Goal: Transaction & Acquisition: Purchase product/service

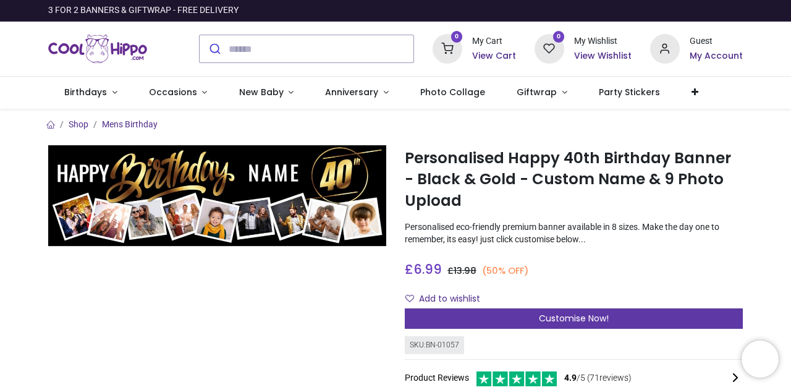
click at [478, 316] on div "Customise Now!" at bounding box center [574, 318] width 338 height 21
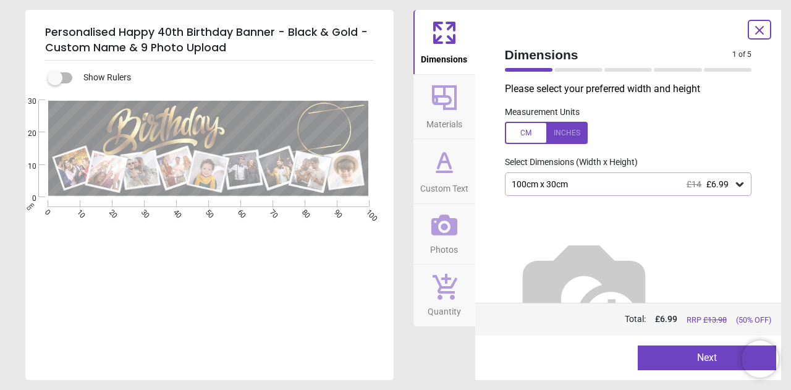
click at [616, 187] on div "100cm x 30cm £14 £6.99" at bounding box center [622, 184] width 224 height 11
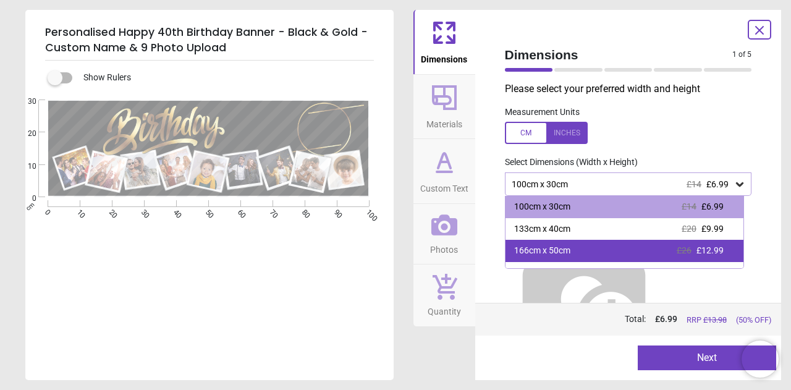
click at [565, 251] on div "166cm x 50cm" at bounding box center [542, 251] width 56 height 12
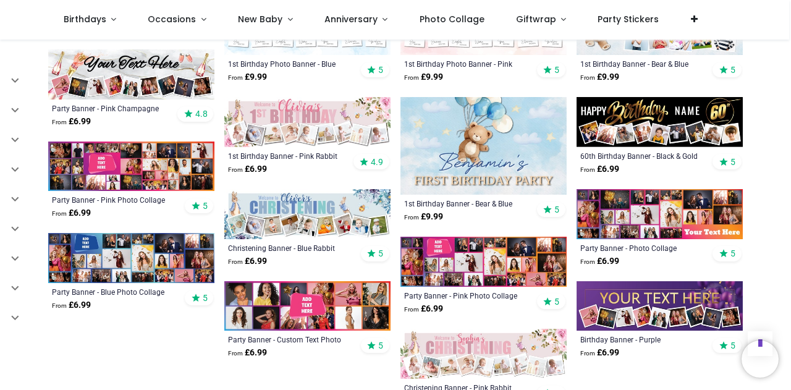
scroll to position [528, 0]
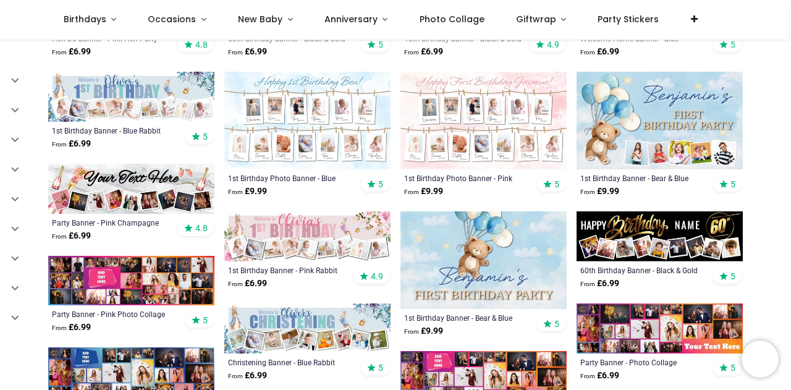
scroll to position [414, 0]
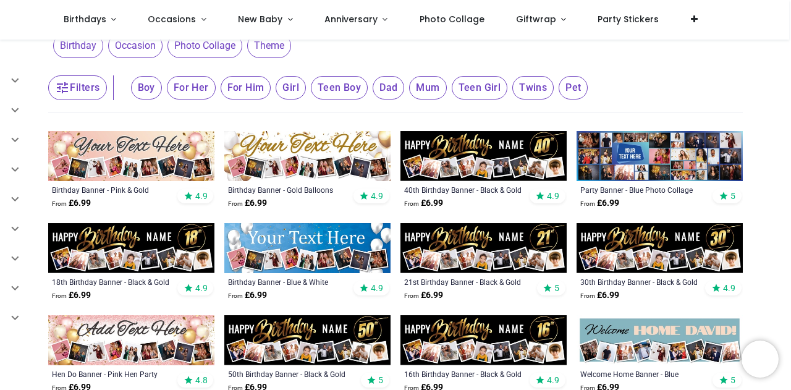
scroll to position [78, 0]
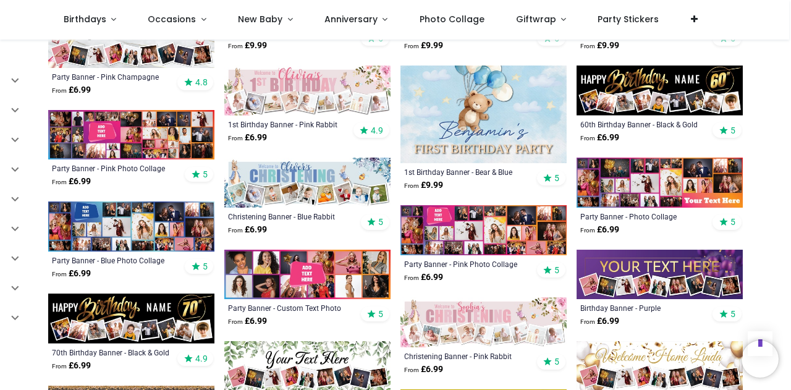
scroll to position [566, 0]
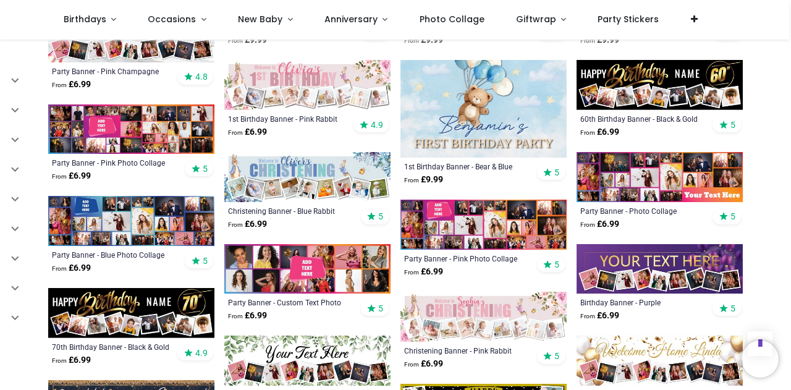
click at [636, 179] on img at bounding box center [659, 177] width 166 height 50
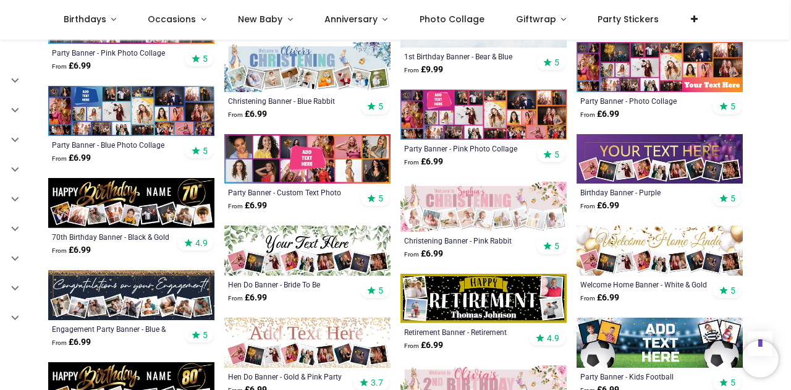
scroll to position [678, 0]
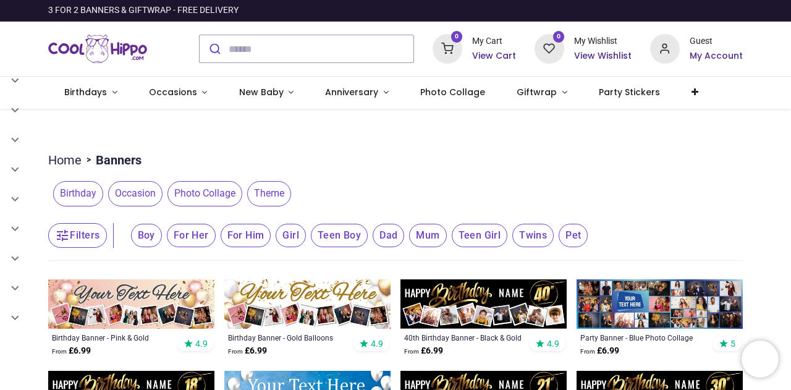
click at [512, 307] on img at bounding box center [483, 304] width 166 height 50
click at [69, 286] on img at bounding box center [131, 304] width 166 height 50
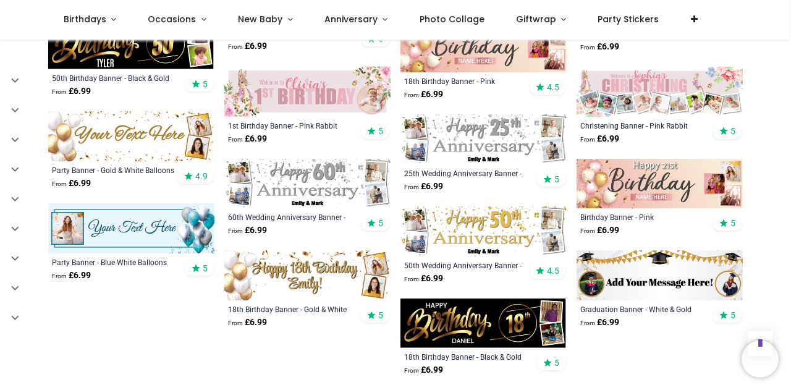
scroll to position [1889, 0]
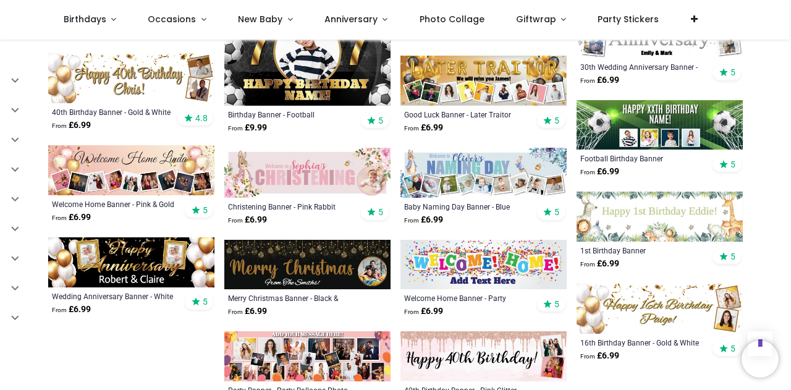
scroll to position [2477, 0]
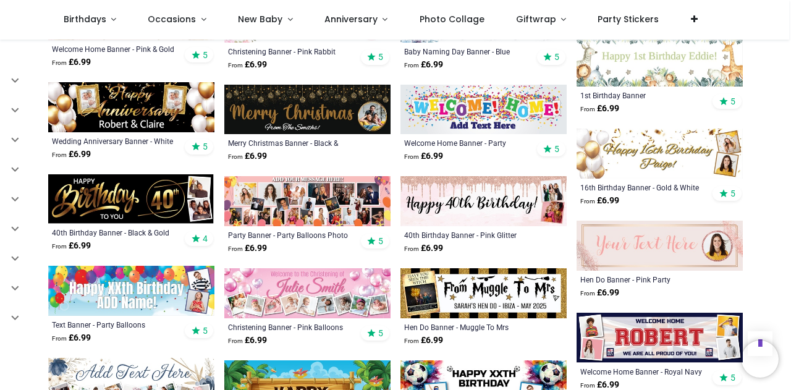
scroll to position [2613, 0]
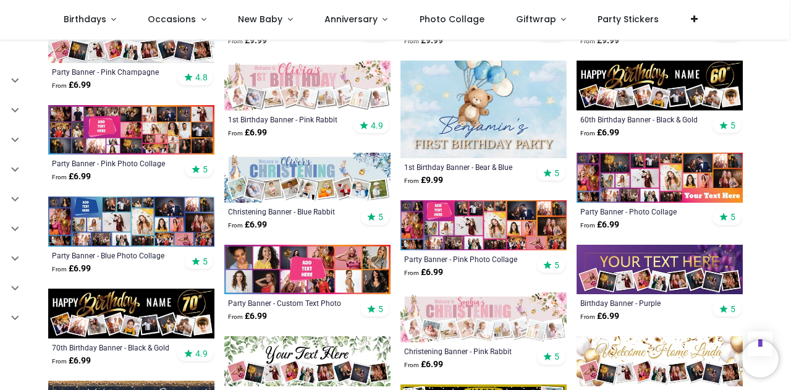
scroll to position [428, 0]
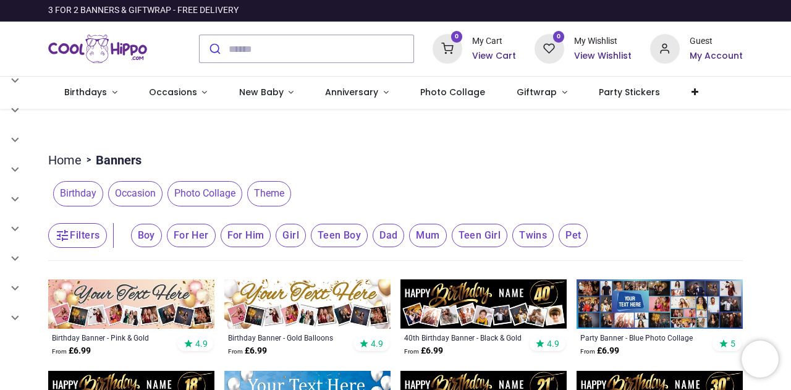
click at [141, 294] on img at bounding box center [131, 304] width 166 height 50
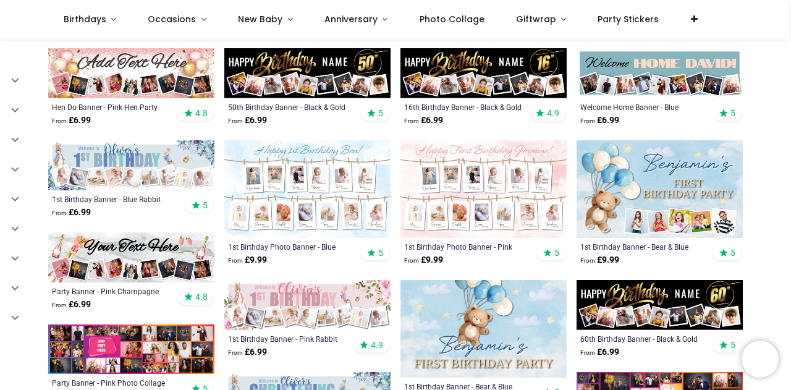
scroll to position [348, 0]
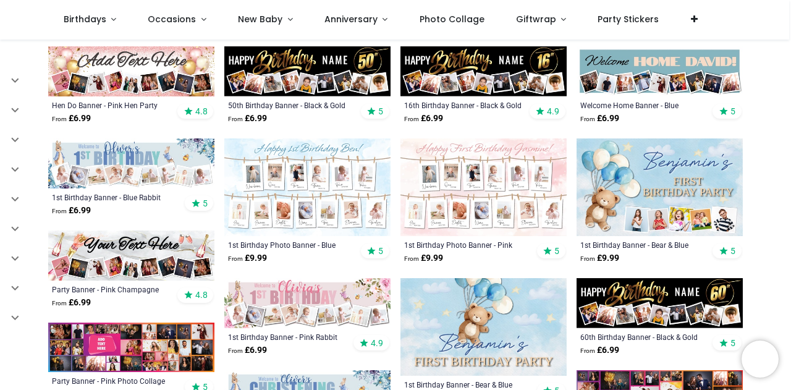
click at [157, 251] on img at bounding box center [131, 255] width 166 height 50
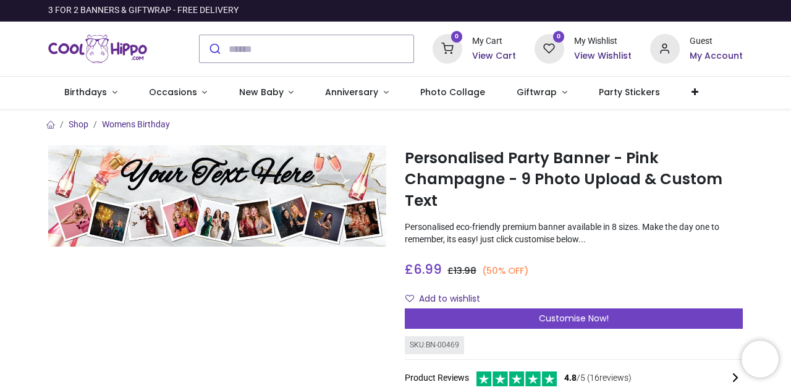
drag, startPoint x: 577, startPoint y: 317, endPoint x: 715, endPoint y: 290, distance: 140.4
click at [715, 290] on div "Add to wishlist" at bounding box center [574, 299] width 338 height 21
click at [702, 53] on h6 "My Account" at bounding box center [715, 56] width 53 height 12
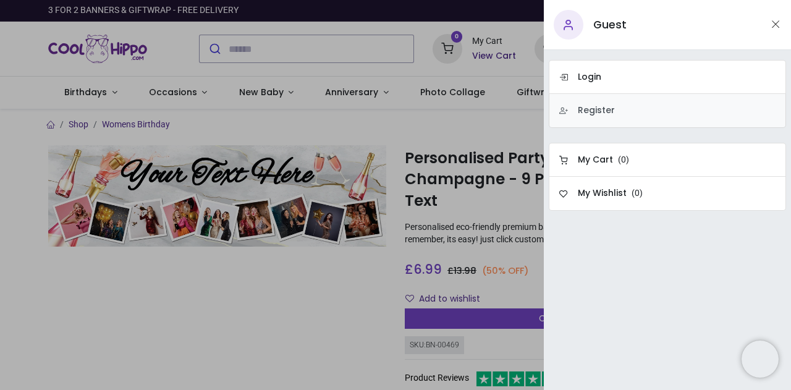
click at [620, 111] on link "Register" at bounding box center [667, 111] width 237 height 34
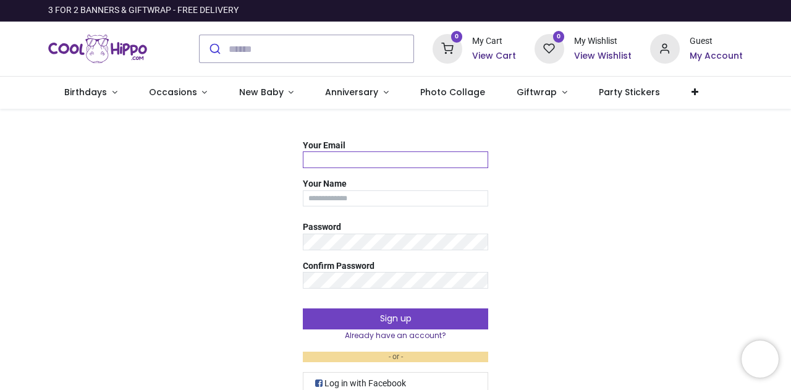
click at [402, 153] on input "Your Email" at bounding box center [395, 159] width 185 height 17
type input "**********"
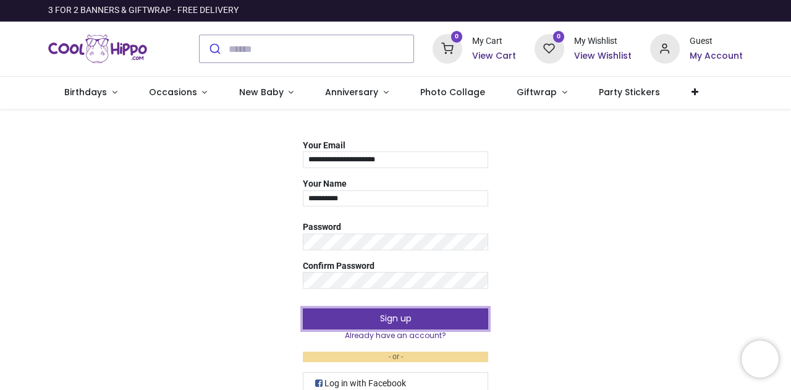
click at [463, 316] on button "Sign up" at bounding box center [395, 318] width 185 height 21
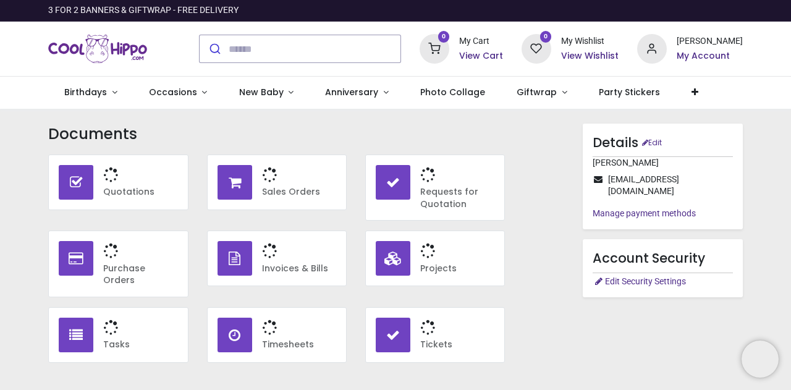
type input "**********"
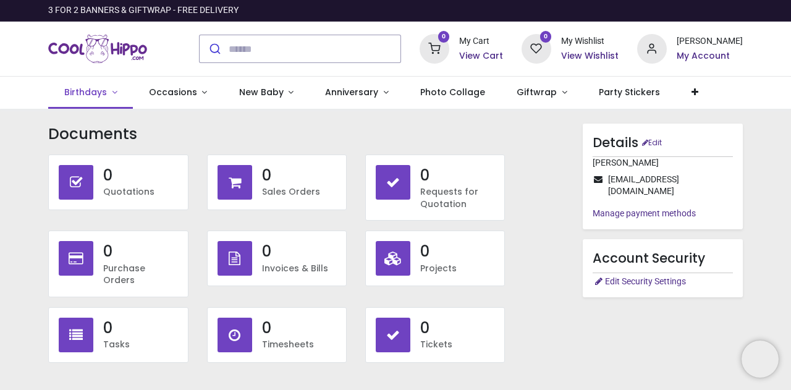
click at [96, 92] on span "Birthdays" at bounding box center [85, 92] width 43 height 12
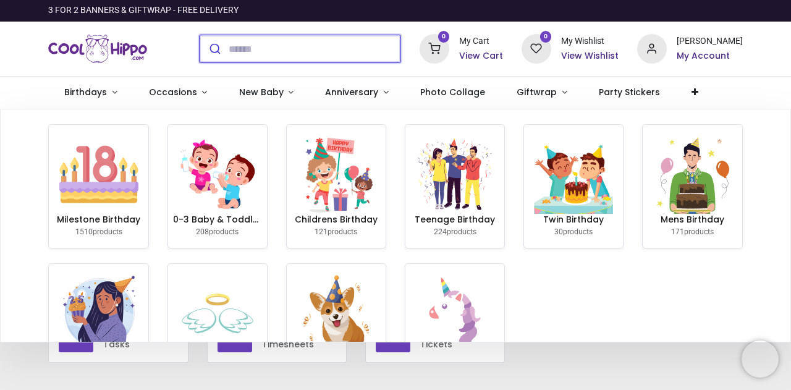
click at [308, 51] on input "search" at bounding box center [315, 48] width 172 height 27
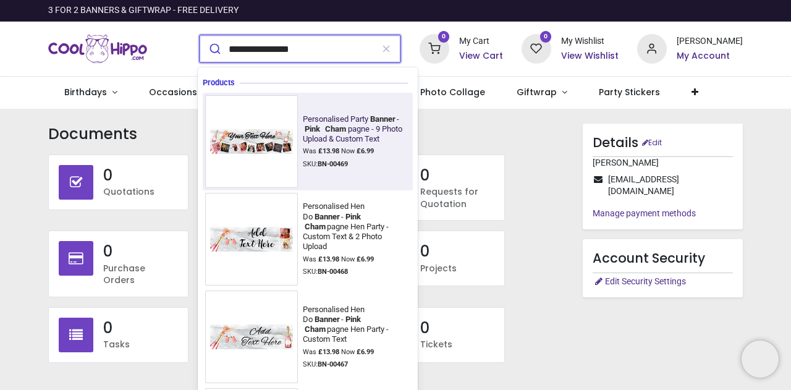
click at [318, 135] on div "Personalised Party Banner - Pink Cham pagne - 9 Photo Upload & Custom Text" at bounding box center [354, 129] width 103 height 30
type input "**********"
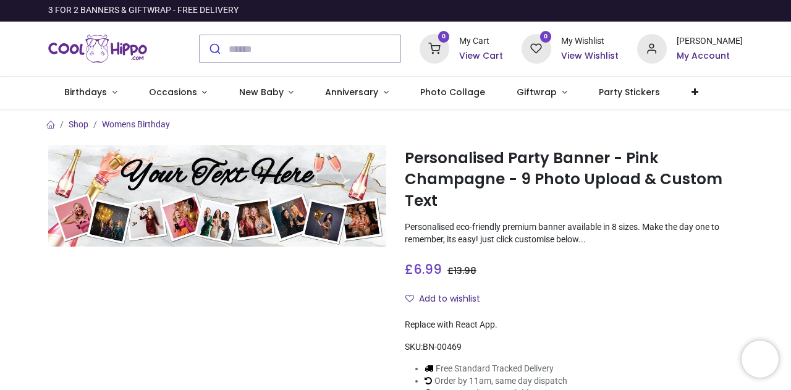
type input "**********"
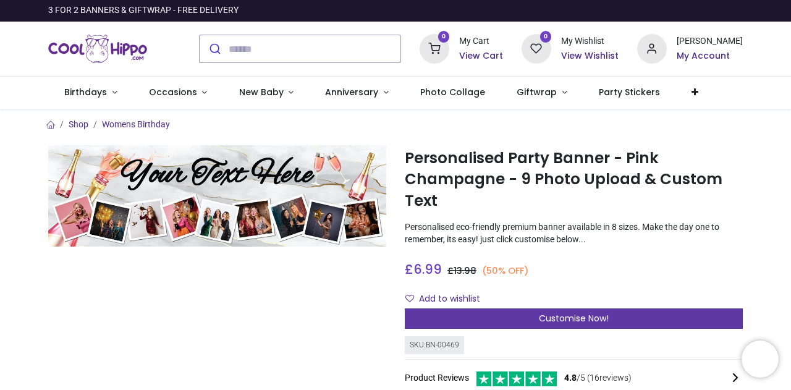
click at [637, 321] on div "Customise Now!" at bounding box center [574, 318] width 338 height 21
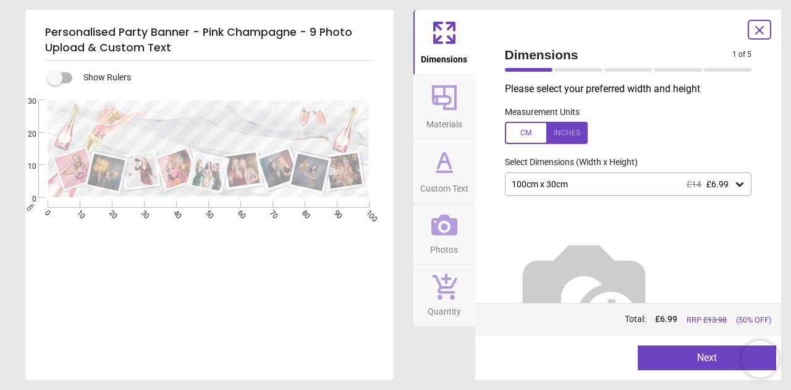
click at [736, 185] on icon at bounding box center [739, 184] width 7 height 4
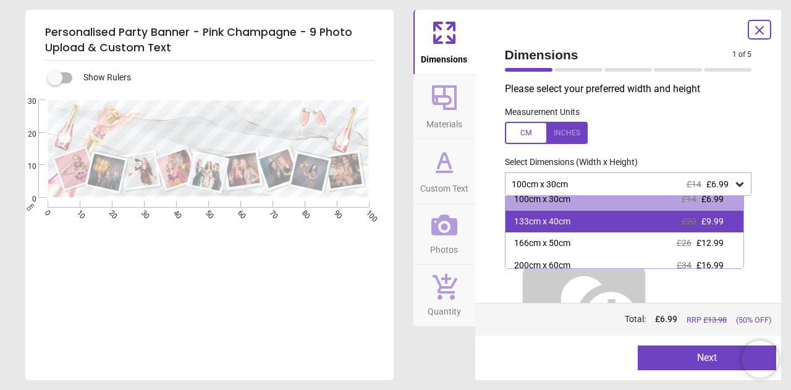
scroll to position [8, 0]
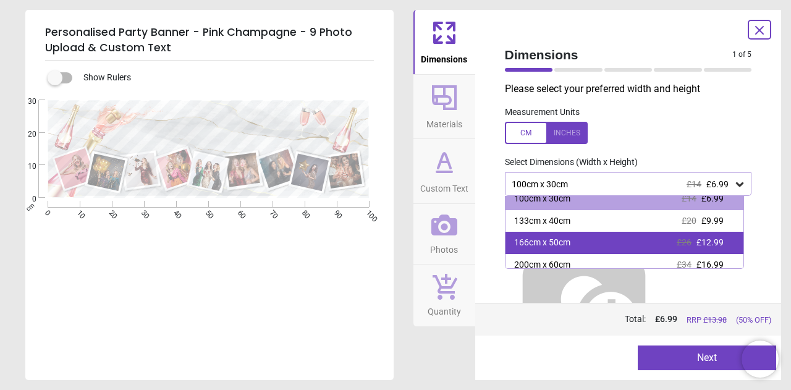
click at [596, 244] on div "166cm x 50cm £26 £12.99" at bounding box center [624, 243] width 238 height 22
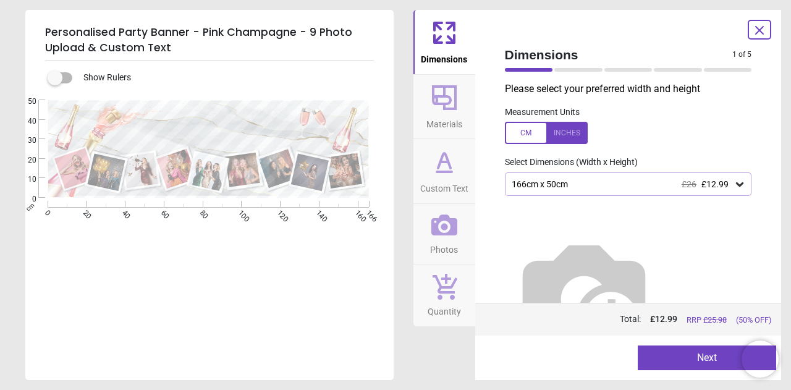
click at [567, 129] on div at bounding box center [546, 133] width 83 height 22
click at [519, 134] on div at bounding box center [546, 133] width 83 height 22
click at [444, 90] on icon at bounding box center [444, 97] width 25 height 25
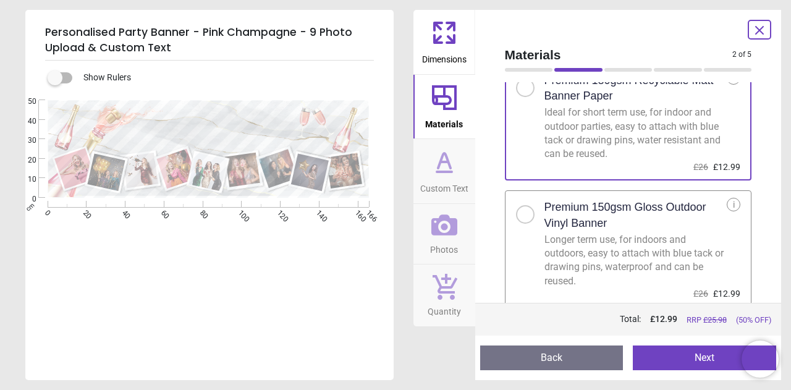
scroll to position [46, 0]
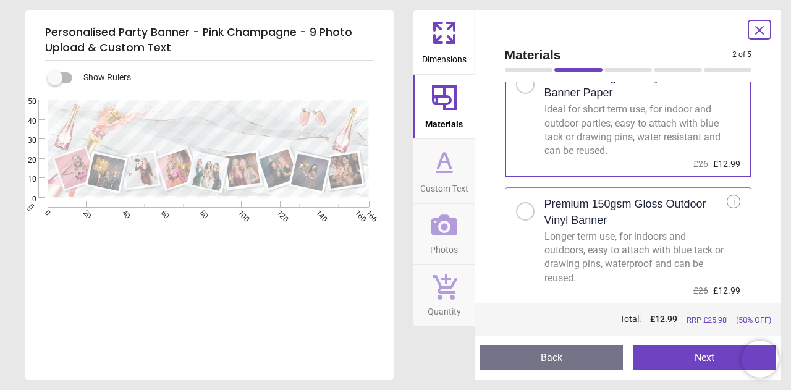
click at [441, 170] on icon at bounding box center [444, 162] width 30 height 30
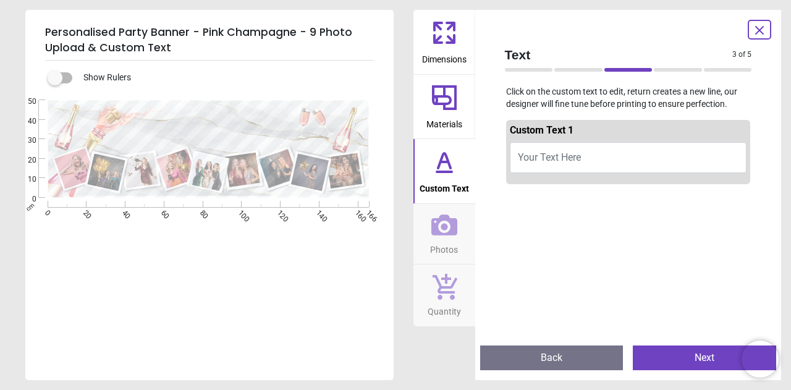
click at [563, 154] on span "Your Text Here" at bounding box center [549, 157] width 63 height 12
type textarea "**********"
click at [447, 234] on icon at bounding box center [444, 224] width 26 height 21
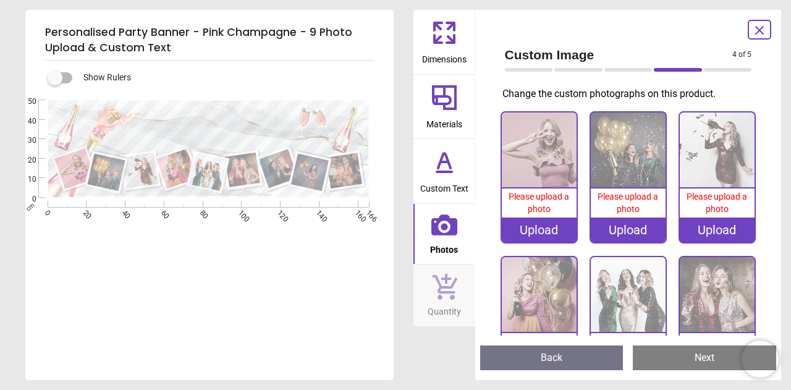
click at [552, 225] on div "Upload" at bounding box center [539, 229] width 75 height 25
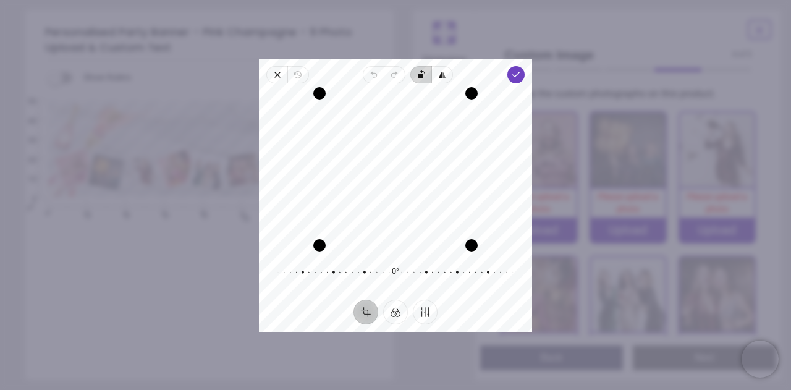
click at [423, 72] on icon "button" at bounding box center [536, 152] width 240 height 166
click at [518, 74] on polyline "button" at bounding box center [516, 74] width 7 height 4
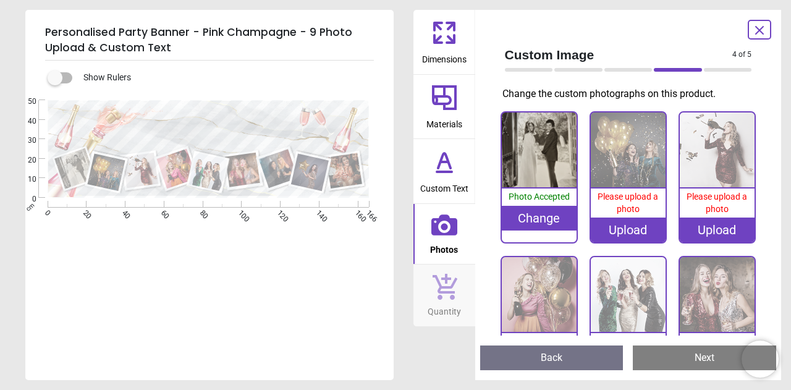
click at [628, 228] on div "Upload" at bounding box center [628, 229] width 75 height 25
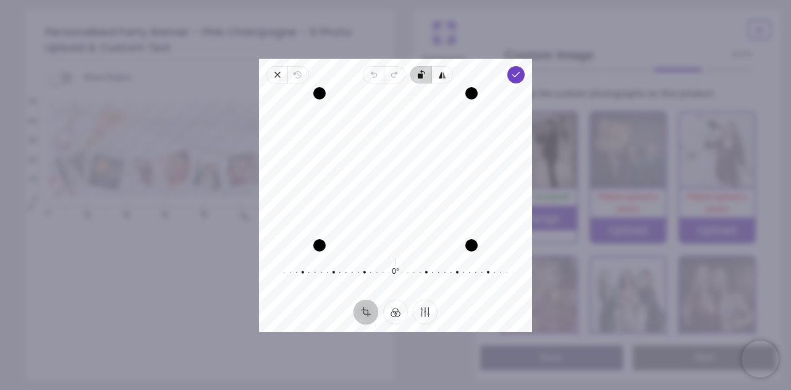
click at [421, 78] on icon "button" at bounding box center [536, 152] width 240 height 166
drag, startPoint x: 400, startPoint y: 155, endPoint x: 426, endPoint y: 159, distance: 26.2
click at [426, 159] on div "Recenter" at bounding box center [395, 169] width 253 height 152
click at [515, 76] on icon "button" at bounding box center [516, 75] width 10 height 10
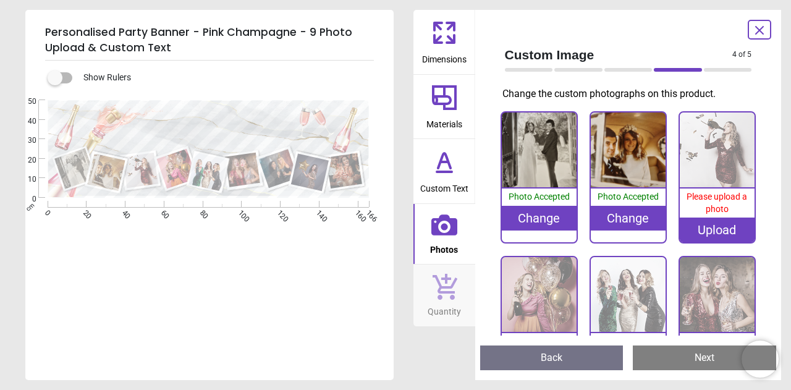
click at [716, 229] on div "Upload" at bounding box center [717, 229] width 75 height 25
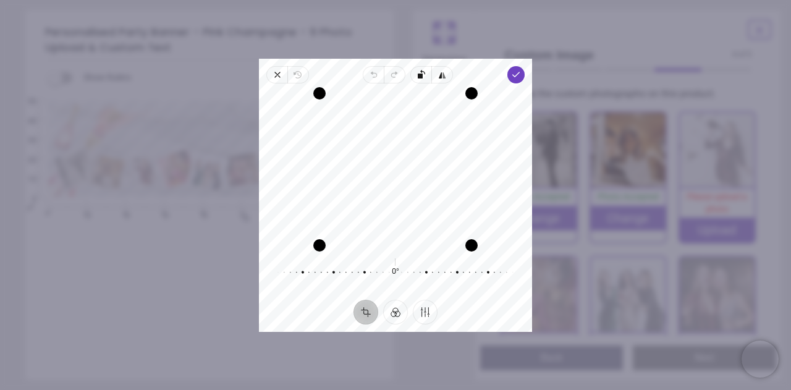
drag, startPoint x: 423, startPoint y: 189, endPoint x: 421, endPoint y: 209, distance: 20.4
click at [421, 209] on div "Recenter" at bounding box center [395, 169] width 253 height 152
click at [276, 71] on icon "button" at bounding box center [277, 75] width 10 height 10
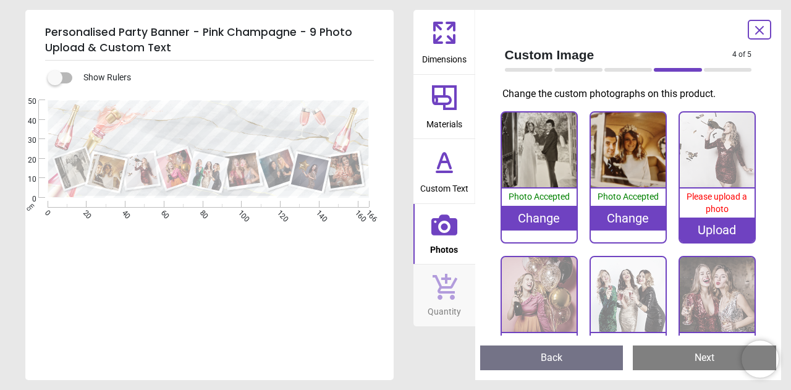
click at [711, 226] on div "Upload" at bounding box center [717, 229] width 75 height 25
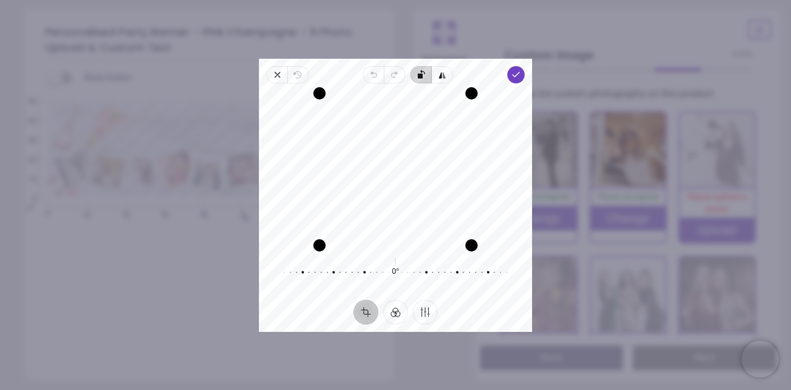
click at [422, 66] on span "Rotate left" at bounding box center [421, 74] width 21 height 17
click at [426, 149] on div "Recenter" at bounding box center [395, 169] width 253 height 152
click at [514, 70] on icon "button" at bounding box center [516, 75] width 10 height 10
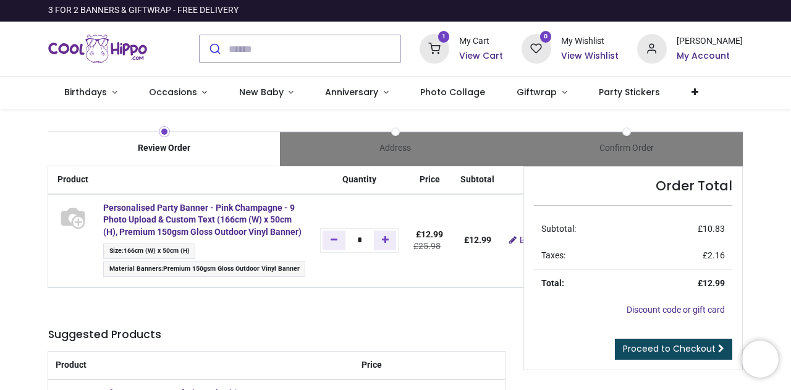
type input "**********"
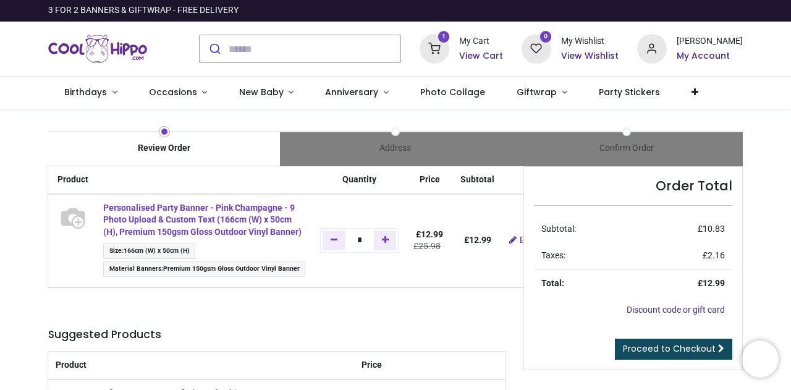
click at [200, 224] on strong "Personalised Party Banner - Pink Champagne - 9 Photo Upload & Custom Text (166c…" at bounding box center [202, 220] width 198 height 34
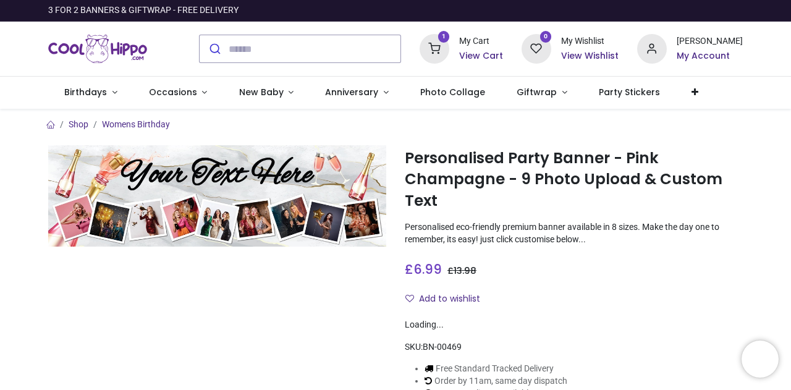
type input "**********"
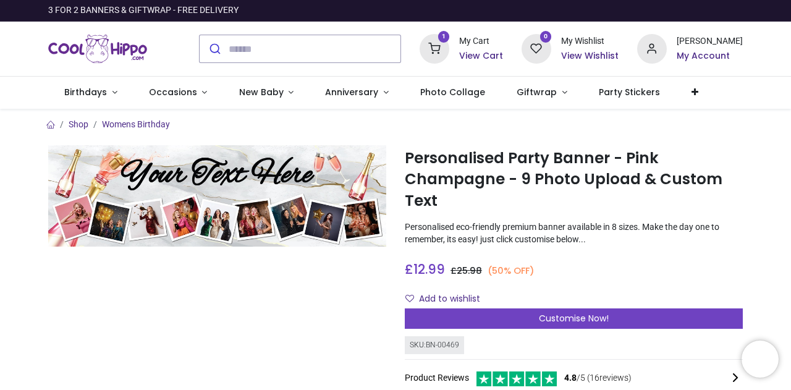
click at [479, 51] on h6 "View Cart" at bounding box center [481, 56] width 44 height 12
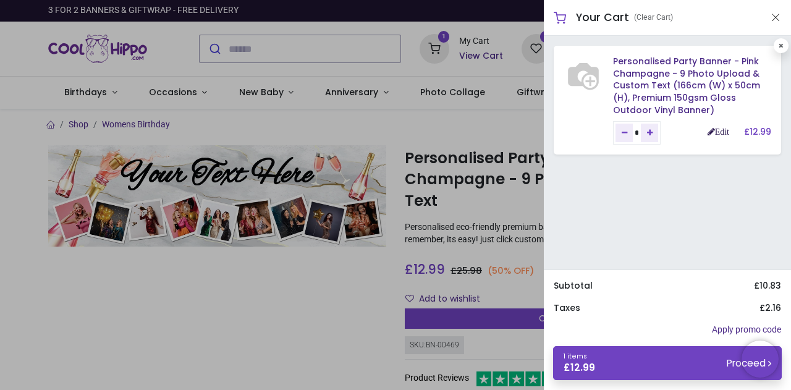
click at [720, 135] on link "Edit" at bounding box center [718, 131] width 22 height 9
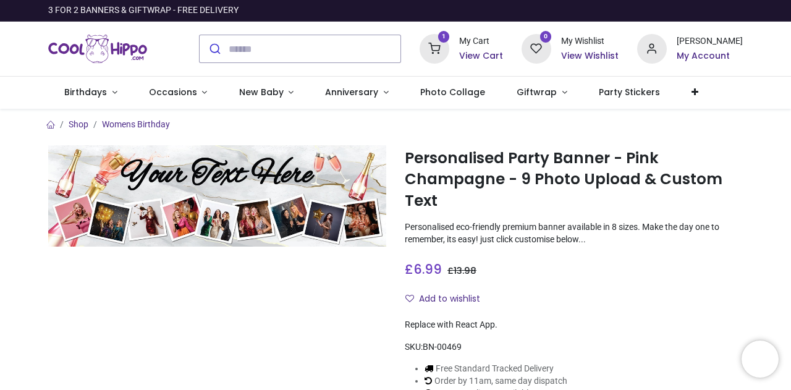
type input "**********"
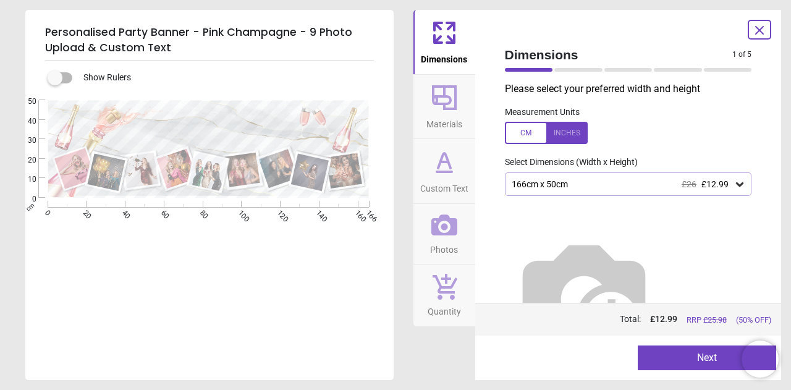
type textarea "**********"
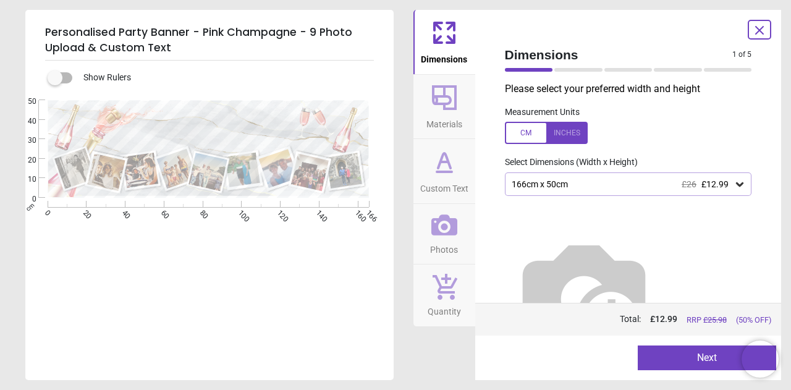
click at [667, 358] on button "Next" at bounding box center [707, 357] width 138 height 25
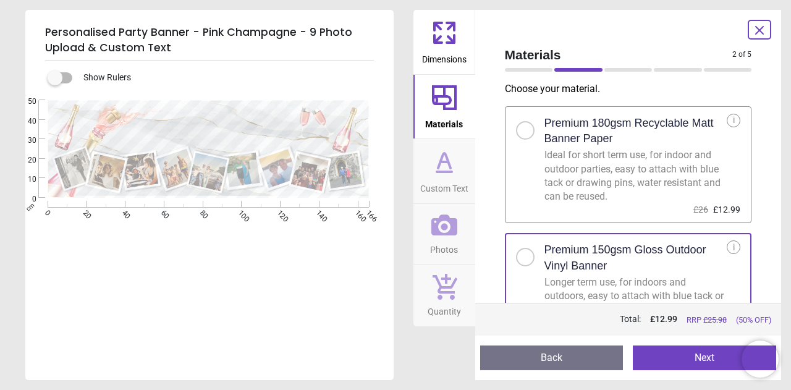
click at [455, 54] on span "Dimensions" at bounding box center [444, 57] width 44 height 19
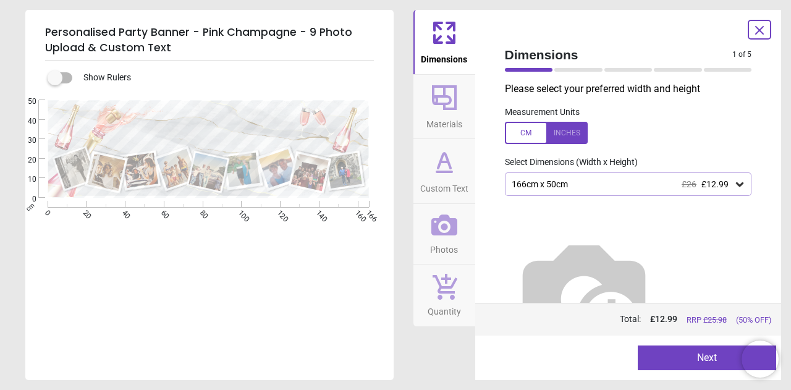
click at [715, 354] on button "Next" at bounding box center [707, 357] width 138 height 25
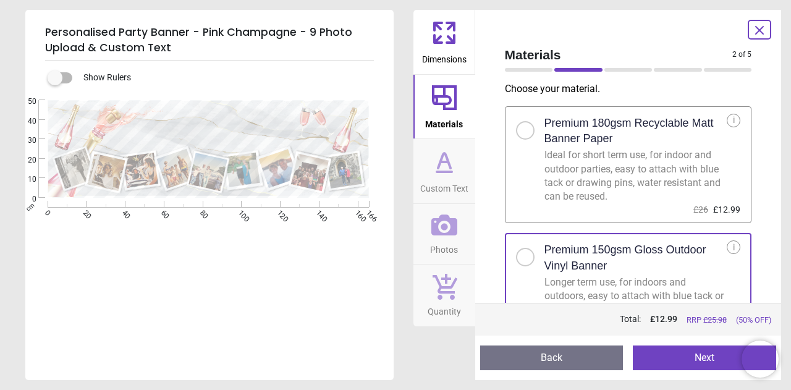
click at [707, 360] on button "Next" at bounding box center [704, 357] width 143 height 25
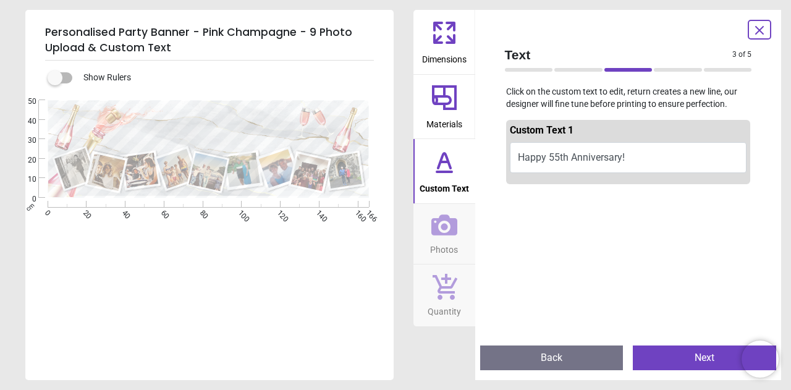
click at [707, 360] on button "Next" at bounding box center [704, 357] width 143 height 25
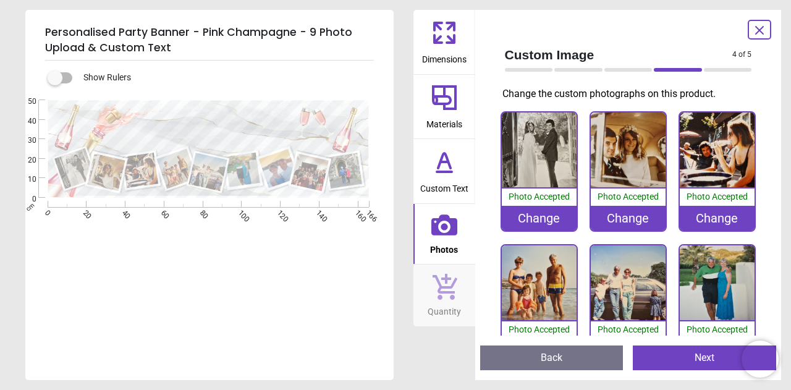
click at [707, 360] on button "Next" at bounding box center [704, 357] width 143 height 25
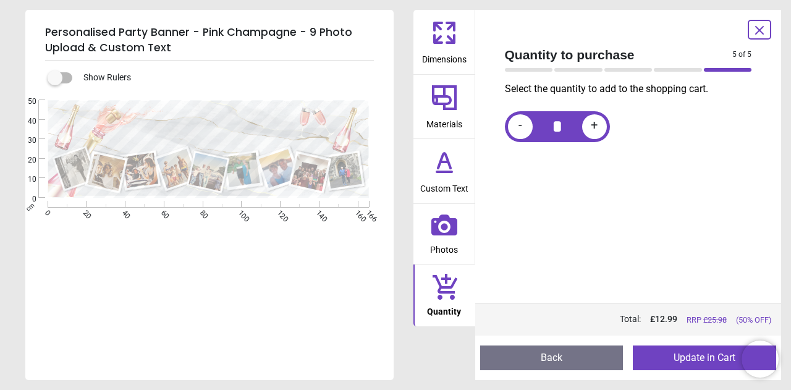
click at [707, 360] on button "Update in Cart" at bounding box center [704, 357] width 143 height 25
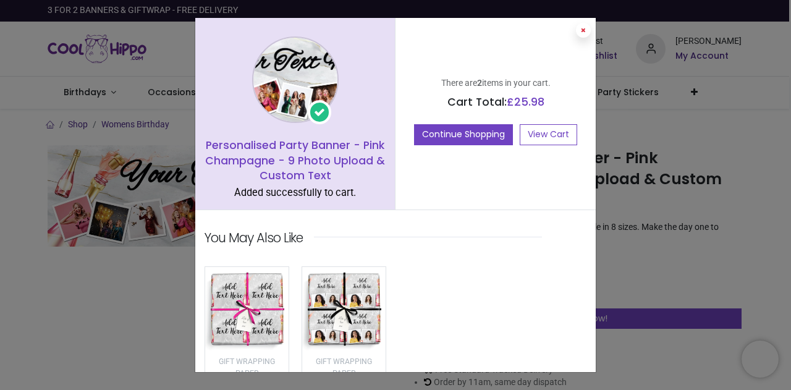
click at [583, 30] on icon at bounding box center [583, 30] width 5 height 6
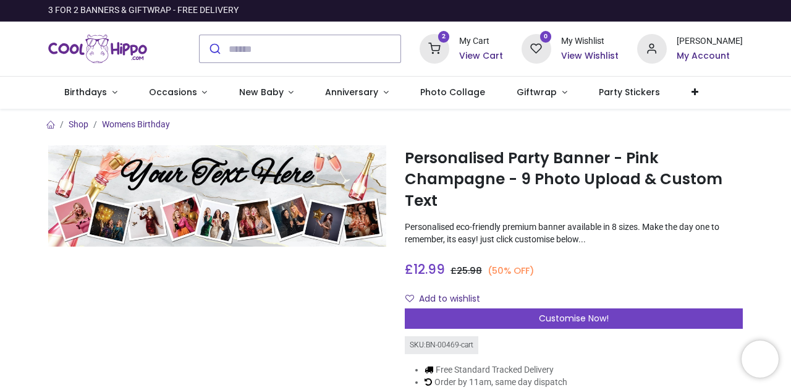
click at [495, 46] on div "My Cart" at bounding box center [481, 41] width 44 height 12
click at [481, 56] on h6 "View Cart" at bounding box center [481, 56] width 44 height 12
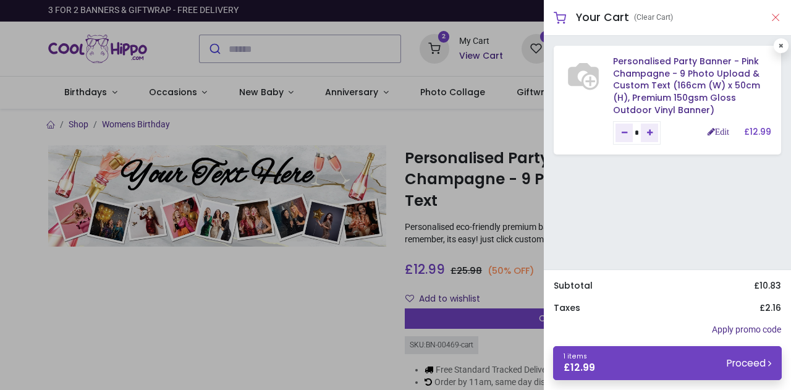
click at [778, 17] on button "Close" at bounding box center [775, 17] width 11 height 15
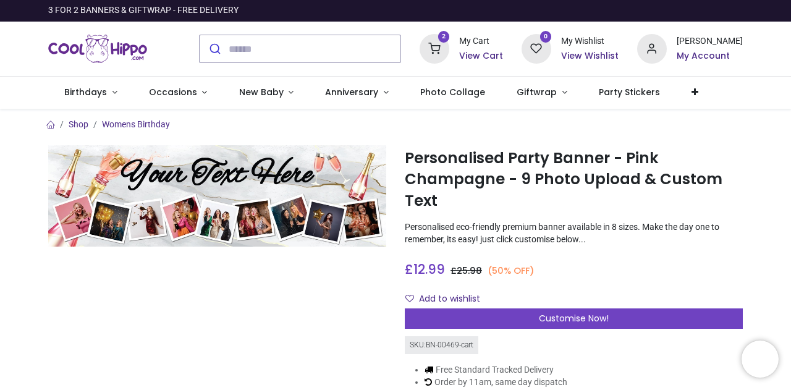
click at [443, 47] on icon at bounding box center [435, 49] width 30 height 30
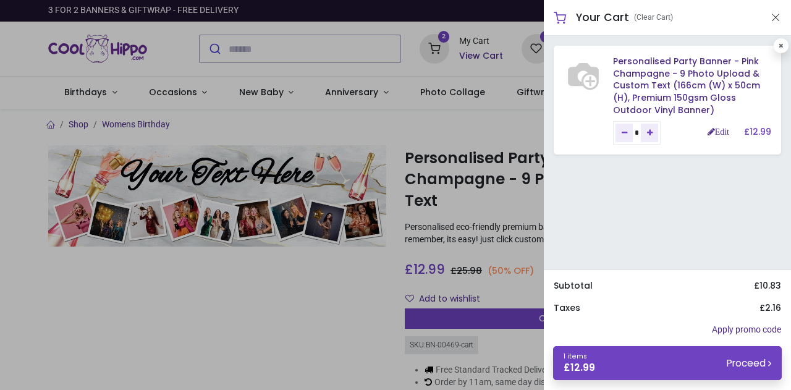
drag, startPoint x: 775, startPoint y: 11, endPoint x: 503, endPoint y: 127, distance: 295.6
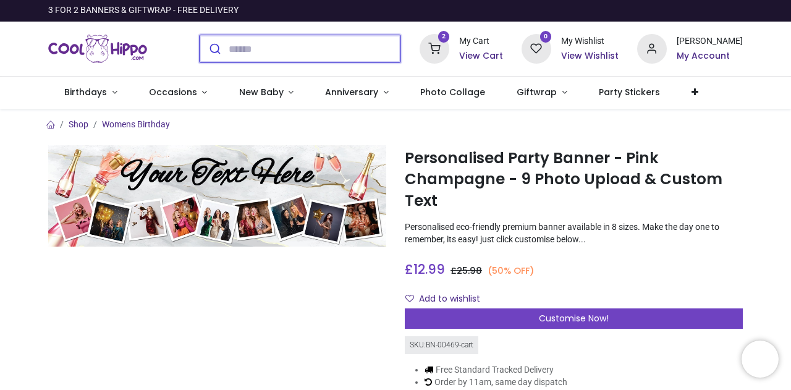
click at [253, 48] on input "search" at bounding box center [315, 48] width 172 height 27
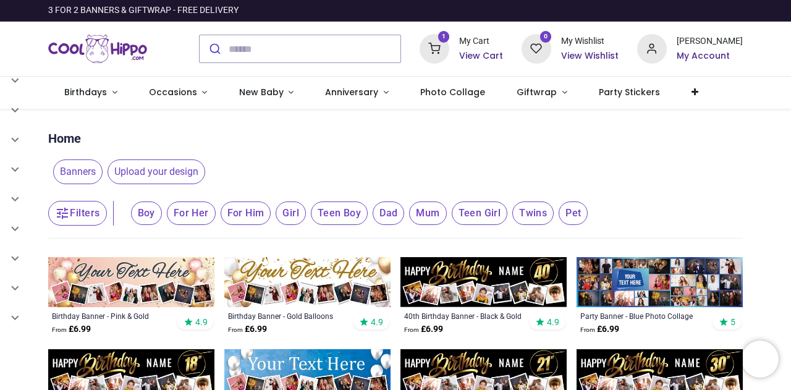
type input "**********"
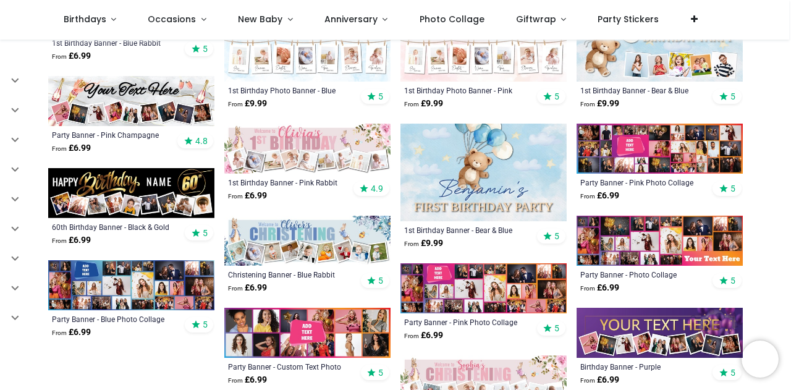
scroll to position [478, 0]
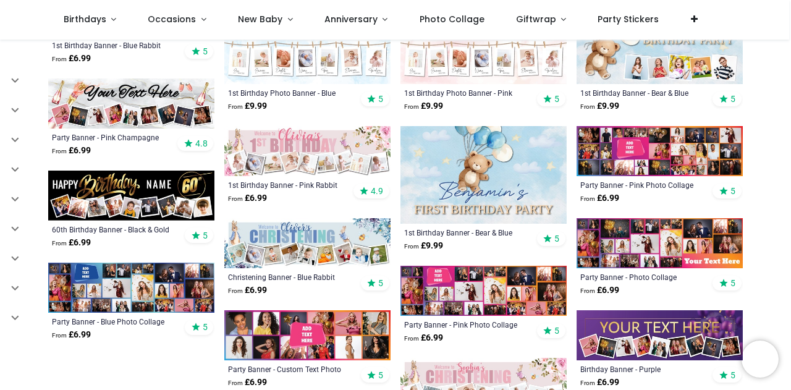
click at [667, 234] on img at bounding box center [659, 243] width 166 height 50
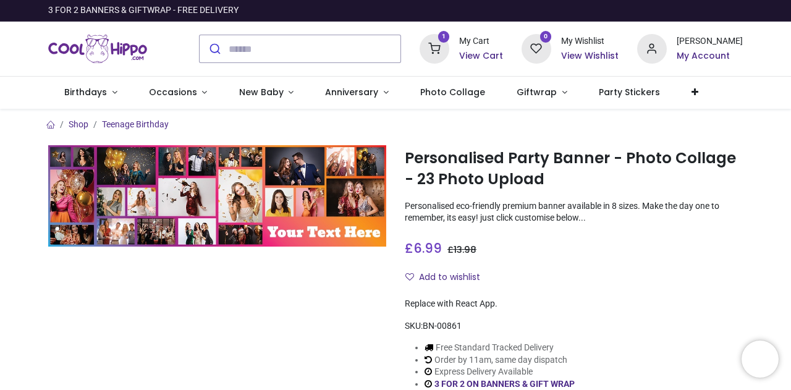
type input "**********"
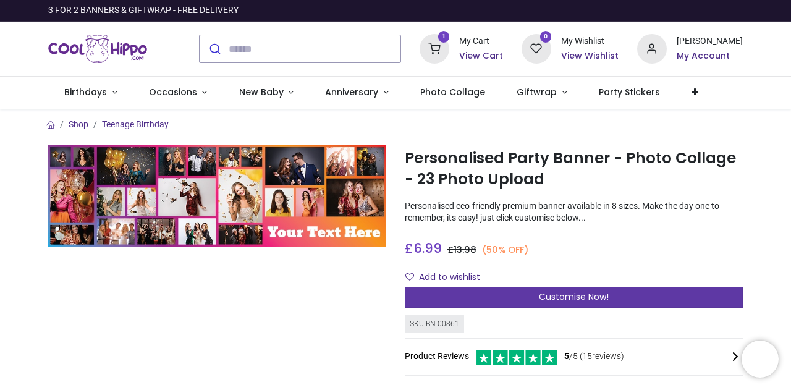
click at [475, 291] on div "Customise Now!" at bounding box center [574, 297] width 338 height 21
